Goal: Information Seeking & Learning: Find specific fact

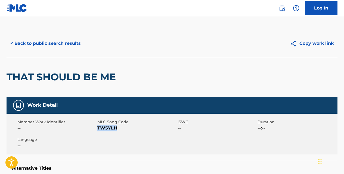
click at [78, 42] on button "< Back to public search results" at bounding box center [46, 44] width 78 height 14
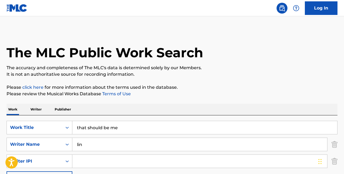
scroll to position [117, 0]
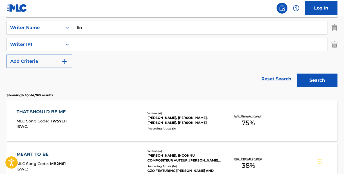
click at [271, 79] on link "Reset Search" at bounding box center [275, 79] width 35 height 12
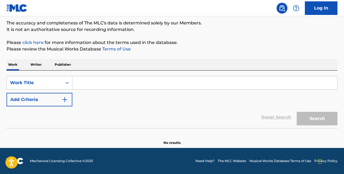
scroll to position [45, 0]
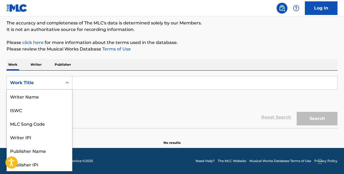
click at [69, 81] on icon "Search Form" at bounding box center [66, 82] width 5 height 5
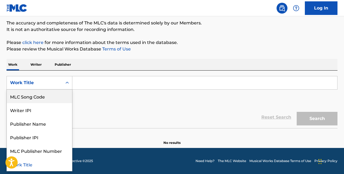
click at [58, 93] on div "MLC Song Code" at bounding box center [39, 97] width 65 height 14
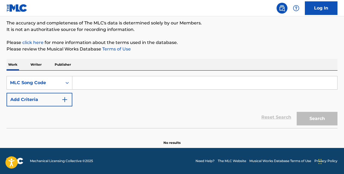
click at [90, 83] on input "Search Form" at bounding box center [204, 82] width 265 height 13
paste input "O3600Y"
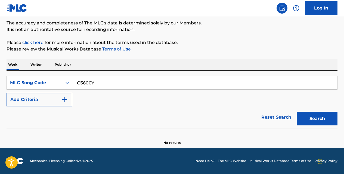
click at [296, 112] on button "Search" at bounding box center [316, 119] width 41 height 14
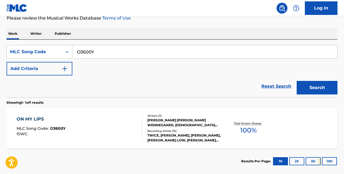
scroll to position [77, 0]
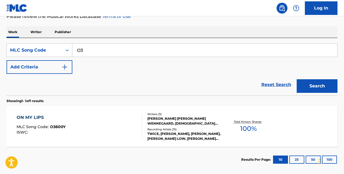
type input "O"
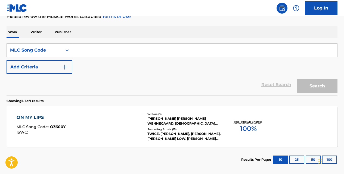
paste input "P2017A"
click at [296, 79] on button "Search" at bounding box center [316, 86] width 41 height 14
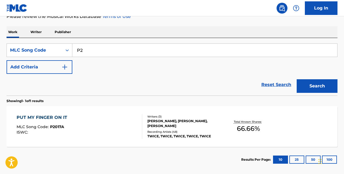
type input "P"
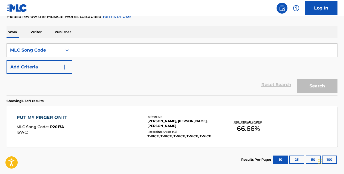
paste input "OV9TDZ"
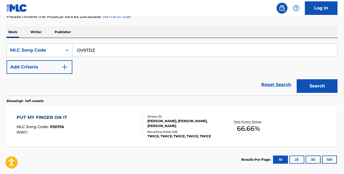
click at [296, 79] on button "Search" at bounding box center [316, 86] width 41 height 14
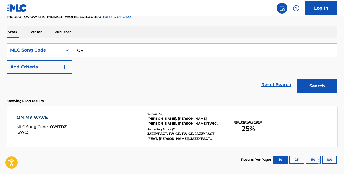
type input "O"
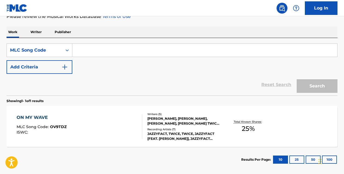
paste input "HV8WW3"
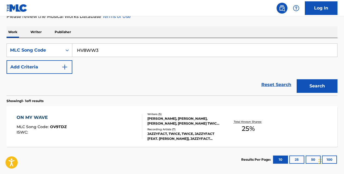
click at [296, 79] on button "Search" at bounding box center [316, 86] width 41 height 14
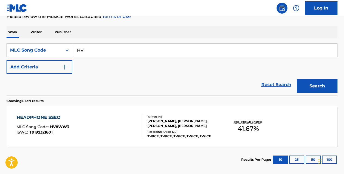
type input "H"
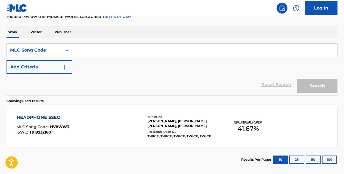
paste input "OV9NVQ"
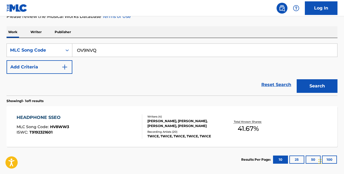
click at [296, 79] on button "Search" at bounding box center [316, 86] width 41 height 14
type input "O"
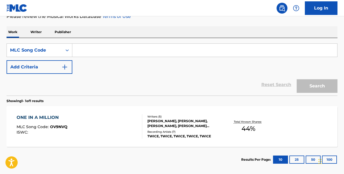
paste input "P2017A"
click at [296, 79] on button "Search" at bounding box center [316, 86] width 41 height 14
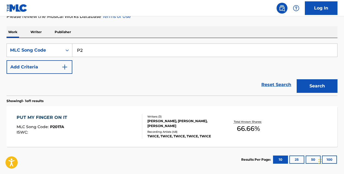
type input "P"
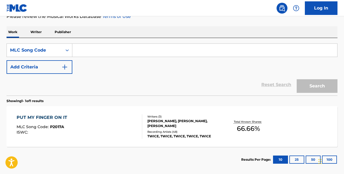
paste input "SH1XK9"
click at [296, 79] on button "Search" at bounding box center [316, 86] width 41 height 14
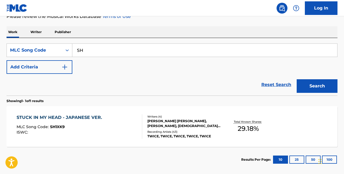
type input "S"
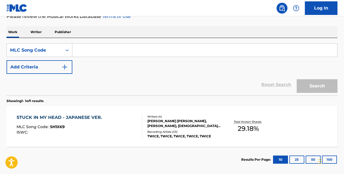
paste input "DVARAS"
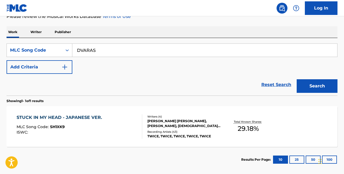
click at [296, 79] on button "Search" at bounding box center [316, 86] width 41 height 14
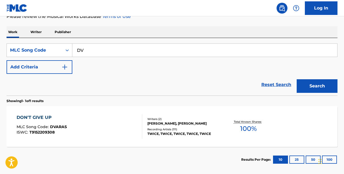
type input "D"
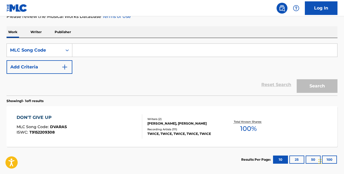
paste input "DA82XF"
click at [296, 79] on button "Search" at bounding box center [316, 86] width 41 height 14
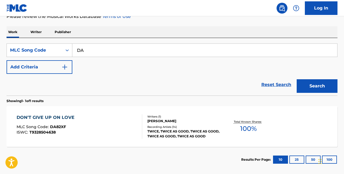
type input "D"
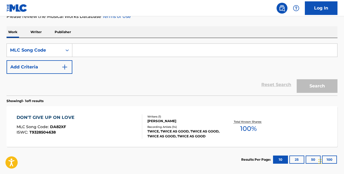
paste input "HVBDR4"
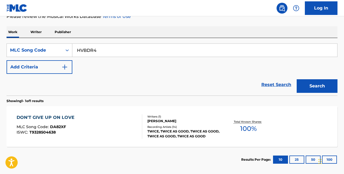
click at [296, 79] on button "Search" at bounding box center [316, 86] width 41 height 14
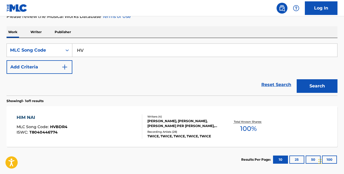
type input "H"
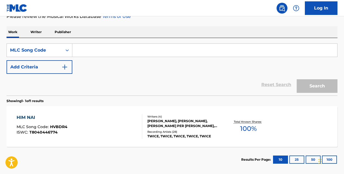
paste input "DA82XF"
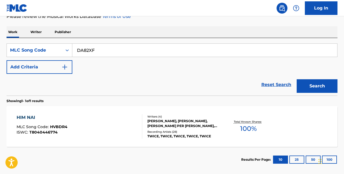
click at [296, 79] on button "Search" at bounding box center [316, 86] width 41 height 14
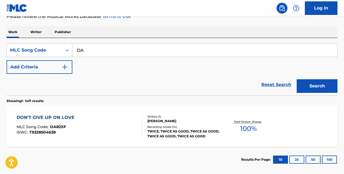
type input "D"
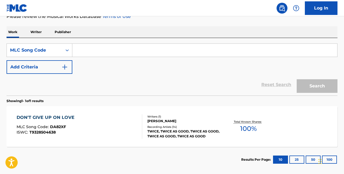
paste input "DVARAS"
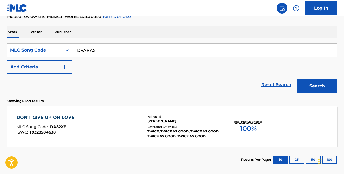
click at [296, 79] on button "Search" at bounding box center [316, 86] width 41 height 14
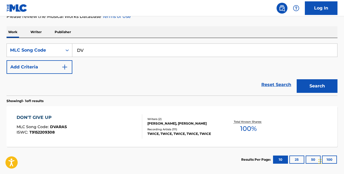
type input "D"
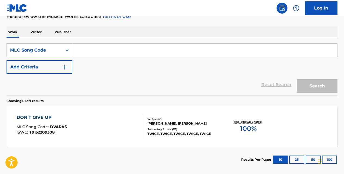
paste input "OV9NVQ"
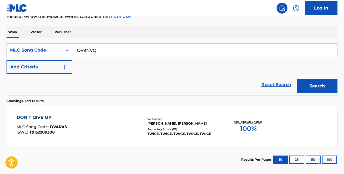
click at [296, 79] on button "Search" at bounding box center [316, 86] width 41 height 14
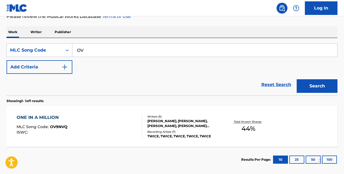
type input "O"
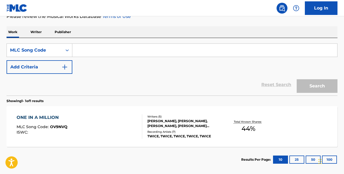
paste input "DA82XF"
click at [296, 79] on button "Search" at bounding box center [316, 86] width 41 height 14
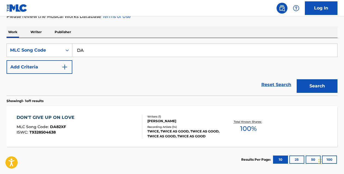
type input "D"
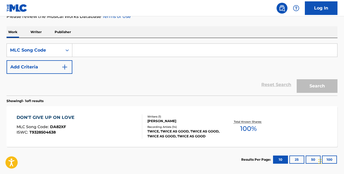
paste input "DVARAS"
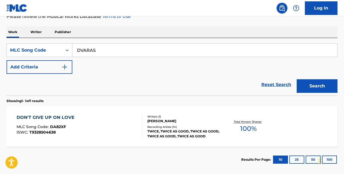
click at [296, 79] on button "Search" at bounding box center [316, 86] width 41 height 14
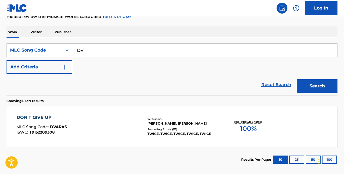
type input "D"
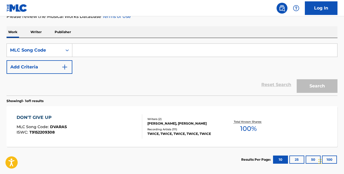
paste input "SH1XK9"
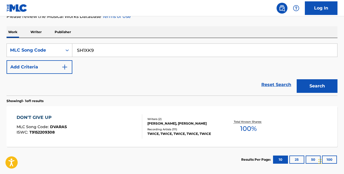
type input "SH1XK9"
click at [296, 79] on button "Search" at bounding box center [316, 86] width 41 height 14
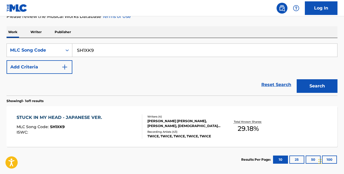
click at [81, 114] on div "STUCK IN MY HEAD - JAPANESE VER. MLC Song Code : SH1XK9 ISWC : Writers ( 4 ) [P…" at bounding box center [172, 126] width 331 height 41
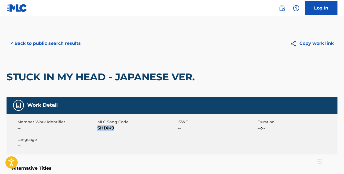
drag, startPoint x: 115, startPoint y: 126, endPoint x: 99, endPoint y: 126, distance: 16.0
click at [99, 126] on span "SH1XK9" at bounding box center [136, 128] width 79 height 7
copy span "SH1XK9"
click at [67, 42] on button "< Back to public search results" at bounding box center [46, 44] width 78 height 14
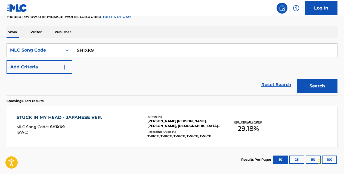
click at [107, 50] on input "SH1XK9" at bounding box center [204, 50] width 265 height 13
type input "S"
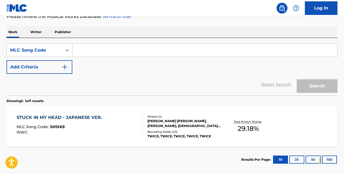
paste input "I14476"
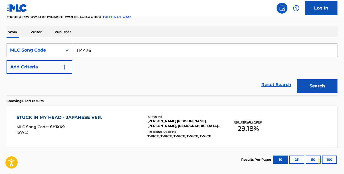
type input "I14476"
click at [296, 79] on button "Search" at bounding box center [316, 86] width 41 height 14
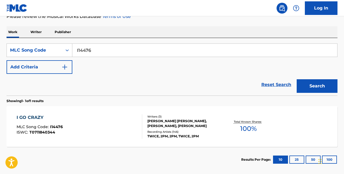
click at [42, 116] on div "I GO CRAZY" at bounding box center [40, 117] width 46 height 7
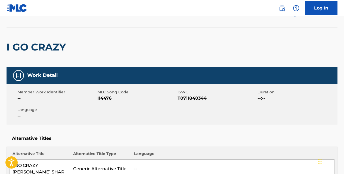
scroll to position [29, 0]
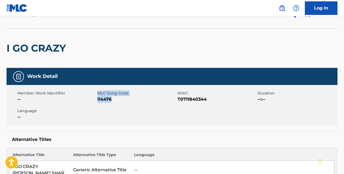
drag, startPoint x: 112, startPoint y: 99, endPoint x: 97, endPoint y: 99, distance: 15.2
click at [97, 99] on div "Member Work Identifier -- MLC Song Code I14476 ISWC T0711840344 Duration --:-- …" at bounding box center [172, 105] width 331 height 41
drag, startPoint x: 97, startPoint y: 99, endPoint x: 109, endPoint y: 102, distance: 12.3
click at [109, 102] on span "I14476" at bounding box center [136, 99] width 79 height 7
click at [113, 99] on span "I14476" at bounding box center [136, 99] width 79 height 7
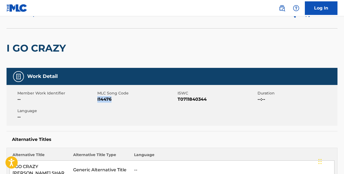
drag, startPoint x: 112, startPoint y: 99, endPoint x: 98, endPoint y: 99, distance: 14.1
click at [98, 99] on span "I14476" at bounding box center [136, 99] width 79 height 7
copy span "I14476"
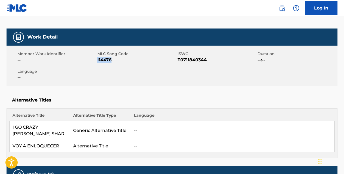
scroll to position [0, 0]
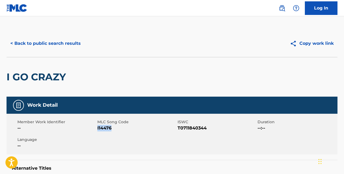
click at [69, 42] on button "< Back to public search results" at bounding box center [46, 44] width 78 height 14
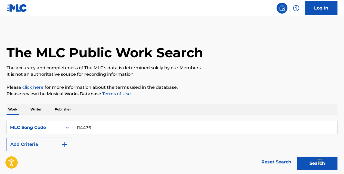
scroll to position [77, 0]
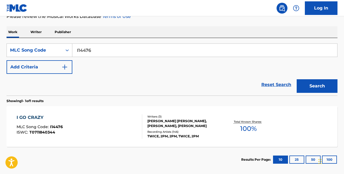
click at [98, 52] on input "I14476" at bounding box center [204, 50] width 265 height 13
type input "I"
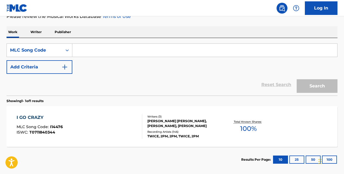
paste input "GF6HX6"
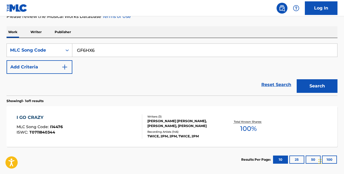
type input "GF6HX6"
click at [296, 79] on button "Search" at bounding box center [316, 86] width 41 height 14
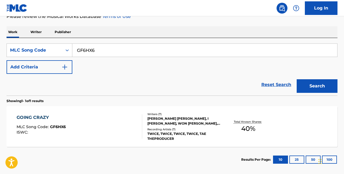
click at [46, 115] on div "GOING CRAZY" at bounding box center [41, 117] width 49 height 7
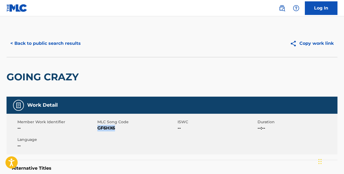
drag, startPoint x: 117, startPoint y: 127, endPoint x: 99, endPoint y: 128, distance: 18.8
click at [99, 128] on span "GF6HX6" at bounding box center [136, 128] width 79 height 7
copy span "GF6HX6"
click at [67, 44] on button "< Back to public search results" at bounding box center [46, 44] width 78 height 14
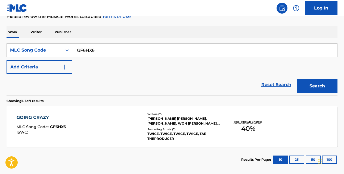
click at [109, 49] on input "GF6HX6" at bounding box center [204, 50] width 265 height 13
type input "G"
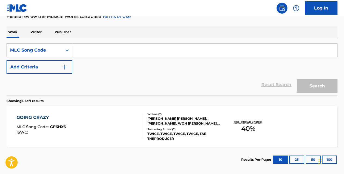
paste input "G1569A"
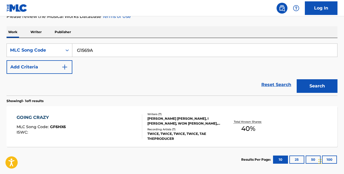
type input "G1569A"
click at [296, 79] on button "Search" at bounding box center [316, 86] width 41 height 14
click at [46, 117] on div "GOING CRAZY" at bounding box center [41, 117] width 48 height 7
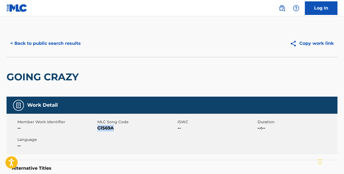
drag, startPoint x: 113, startPoint y: 127, endPoint x: 98, endPoint y: 126, distance: 15.0
click at [98, 126] on span "G1569A" at bounding box center [136, 128] width 79 height 7
copy span "G1569A"
click at [78, 43] on button "< Back to public search results" at bounding box center [46, 44] width 78 height 14
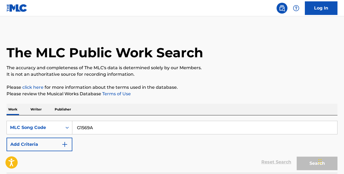
scroll to position [77, 0]
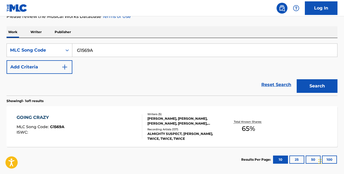
click at [103, 49] on input "G1569A" at bounding box center [204, 50] width 265 height 13
type input "G"
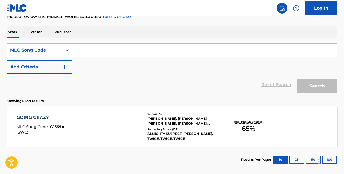
paste input "O3600Y"
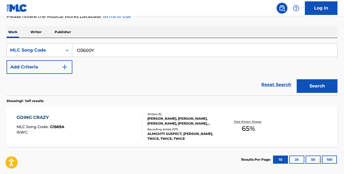
type input "O3600Y"
click at [296, 79] on button "Search" at bounding box center [316, 86] width 41 height 14
click at [37, 114] on div "ON MY LIPS MLC Song Code : O3600Y ISWC : Writers ( 3 ) [PERSON_NAME] [PERSON_NA…" at bounding box center [172, 126] width 331 height 41
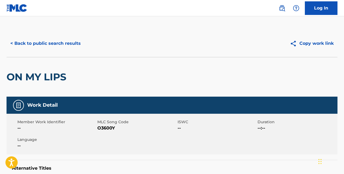
click at [74, 40] on button "< Back to public search results" at bounding box center [46, 44] width 78 height 14
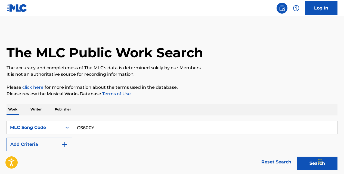
scroll to position [77, 0]
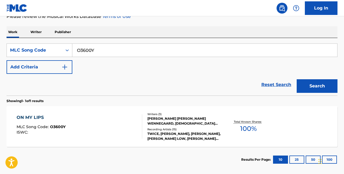
click at [102, 48] on input "O3600Y" at bounding box center [204, 50] width 265 height 13
type input "O"
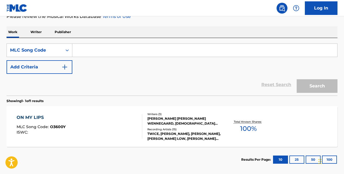
paste input "P2017A"
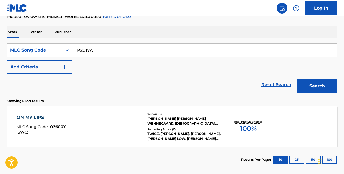
type input "P2017A"
click at [296, 79] on button "Search" at bounding box center [316, 86] width 41 height 14
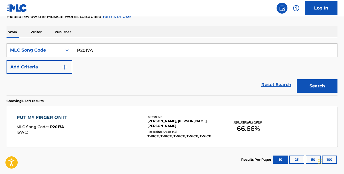
click at [50, 117] on div "PUT MY FINGER ON IT" at bounding box center [43, 117] width 53 height 7
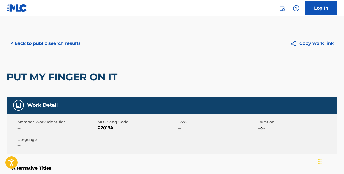
click at [75, 42] on button "< Back to public search results" at bounding box center [46, 44] width 78 height 14
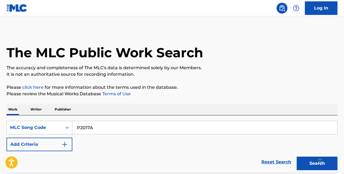
scroll to position [77, 0]
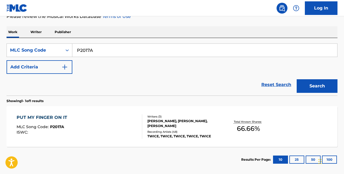
click at [103, 50] on input "P2017A" at bounding box center [204, 50] width 265 height 13
type input "P"
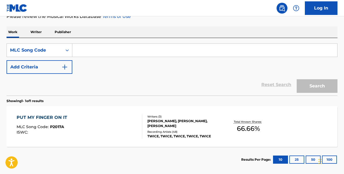
paste input "OV9TDZ"
type input "OV9TDZ"
click at [296, 79] on button "Search" at bounding box center [316, 86] width 41 height 14
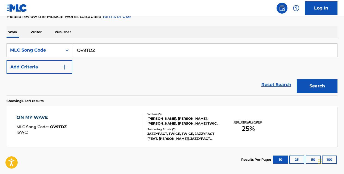
click at [43, 116] on div "ON MY WAVE" at bounding box center [42, 117] width 50 height 7
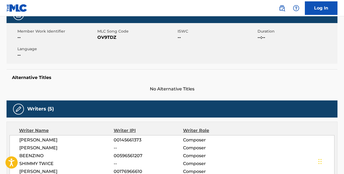
scroll to position [49, 0]
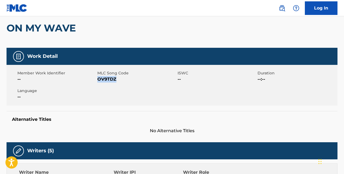
drag, startPoint x: 117, startPoint y: 79, endPoint x: 99, endPoint y: 79, distance: 18.0
click at [99, 79] on span "OV9TDZ" at bounding box center [136, 79] width 79 height 7
copy span "OV9TDZ"
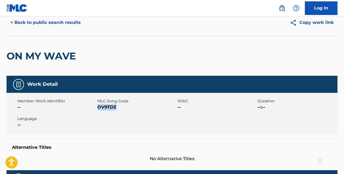
scroll to position [0, 0]
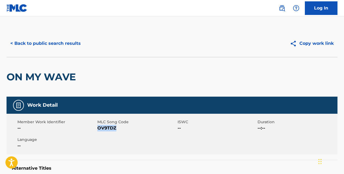
click at [75, 47] on button "< Back to public search results" at bounding box center [46, 44] width 78 height 14
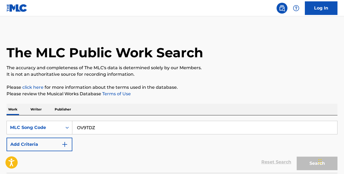
scroll to position [77, 0]
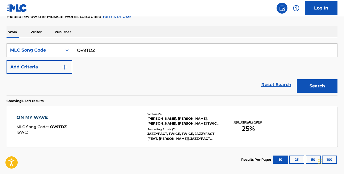
click at [110, 49] on input "OV9TDZ" at bounding box center [204, 50] width 265 height 13
type input "O"
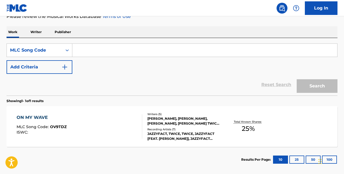
paste input "OV9KKU"
type input "OV9KKU"
click at [296, 79] on button "Search" at bounding box center [316, 86] width 41 height 14
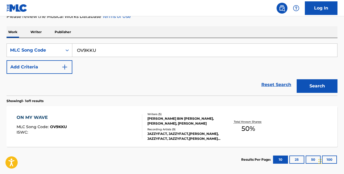
click at [47, 114] on div "ON MY WAVE MLC Song Code : OV9KKU ISWC : Writers ( 5 ) [PERSON_NAME] BIN [PERSO…" at bounding box center [172, 126] width 331 height 41
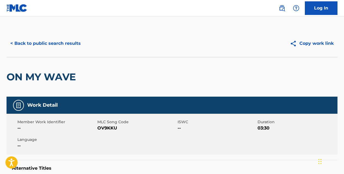
click at [76, 41] on button "< Back to public search results" at bounding box center [46, 44] width 78 height 14
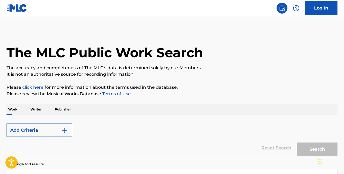
scroll to position [77, 0]
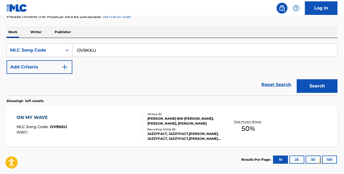
click at [100, 49] on input "OV9KKU" at bounding box center [204, 50] width 265 height 13
click at [270, 83] on link "Reset Search" at bounding box center [275, 85] width 35 height 12
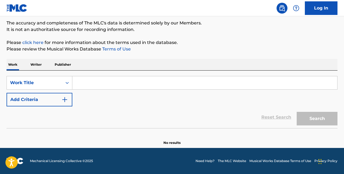
click at [130, 79] on input "Search Form" at bounding box center [204, 82] width 265 height 13
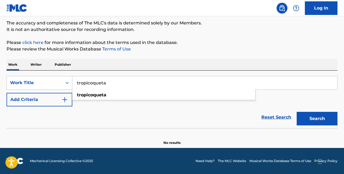
type input "tropicoqueta"
click at [7, 93] on button "Add Criteria" at bounding box center [40, 100] width 66 height 14
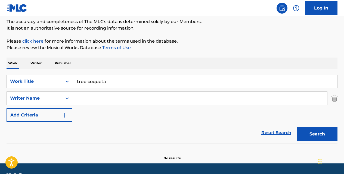
scroll to position [46, 0]
